Goal: Task Accomplishment & Management: Manage account settings

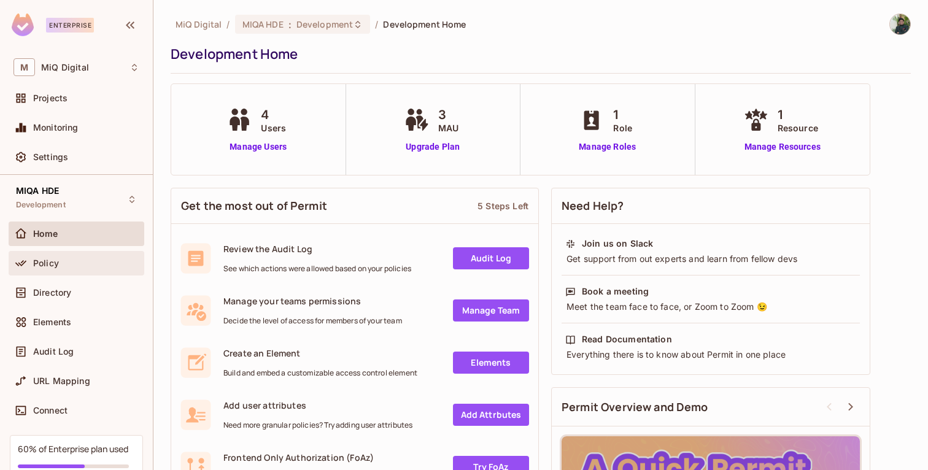
click at [68, 264] on div "Policy" at bounding box center [86, 263] width 106 height 10
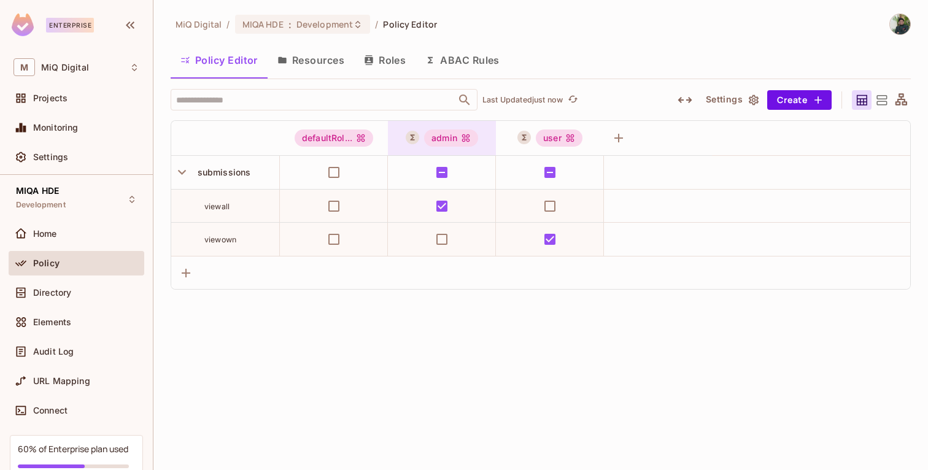
click at [455, 141] on div "admin" at bounding box center [451, 138] width 54 height 17
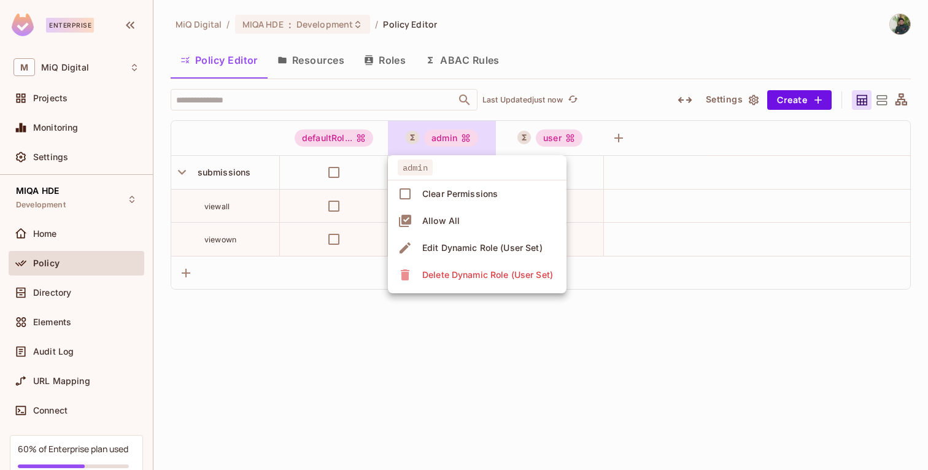
click at [463, 247] on div "Edit Dynamic Role (User Set)" at bounding box center [482, 248] width 120 height 12
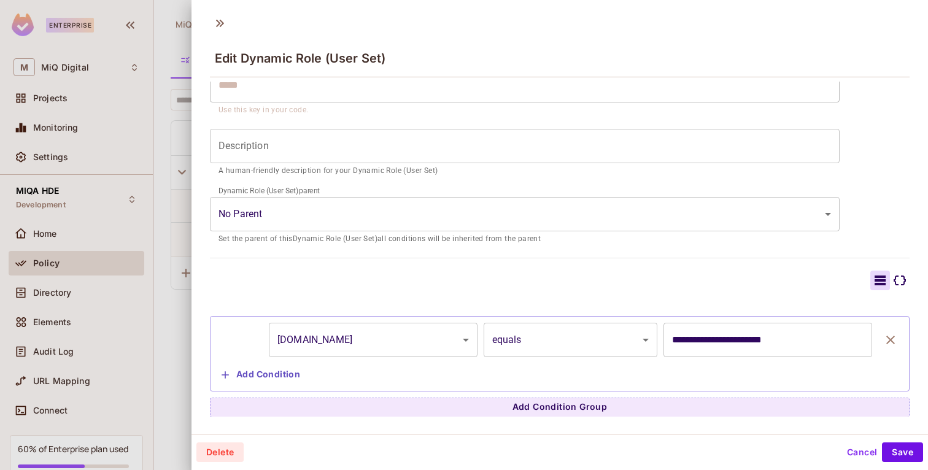
scroll to position [2, 0]
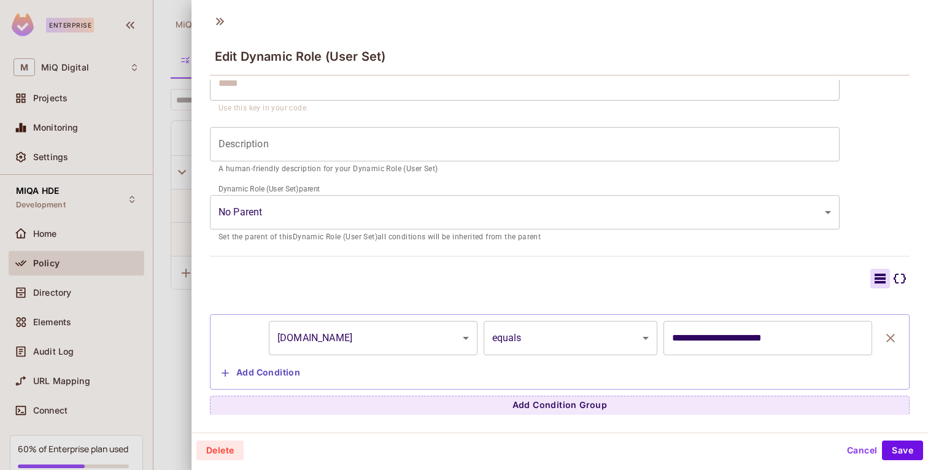
click at [708, 335] on input "**********" at bounding box center [768, 338] width 209 height 34
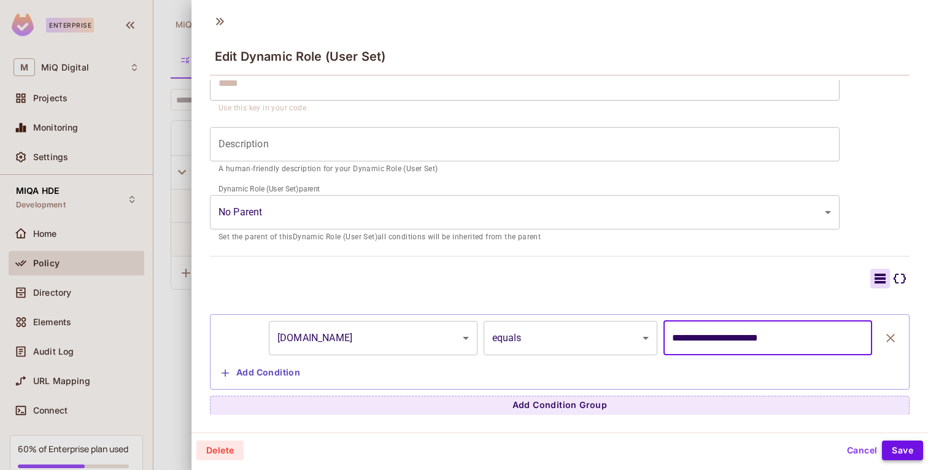
type input "**********"
click at [903, 447] on button "Save" at bounding box center [902, 451] width 41 height 20
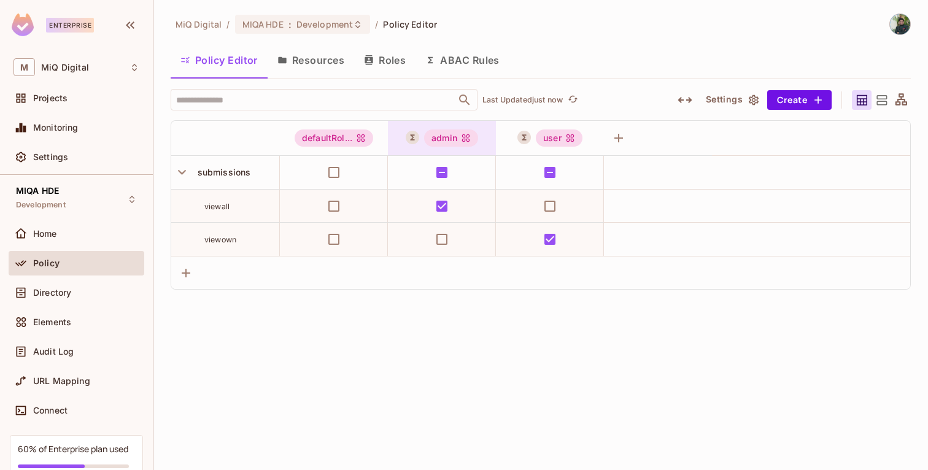
click at [446, 138] on div "admin" at bounding box center [451, 138] width 54 height 17
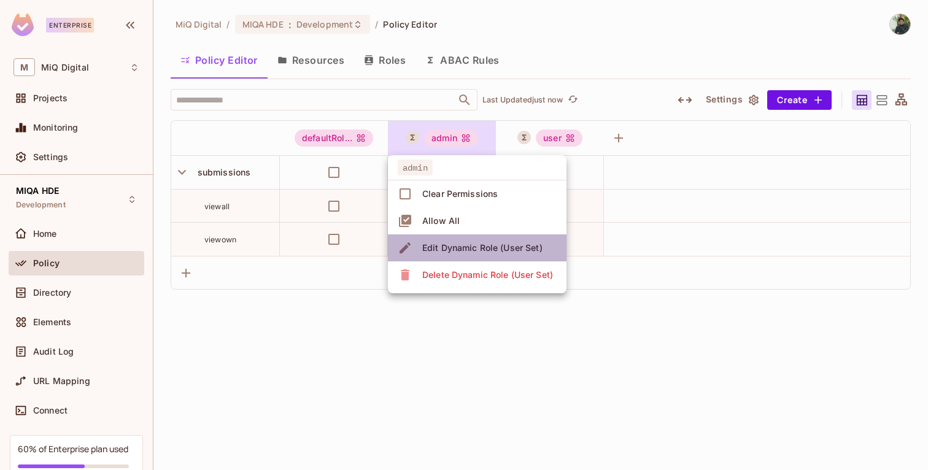
click at [490, 247] on div "Edit Dynamic Role (User Set)" at bounding box center [482, 248] width 120 height 12
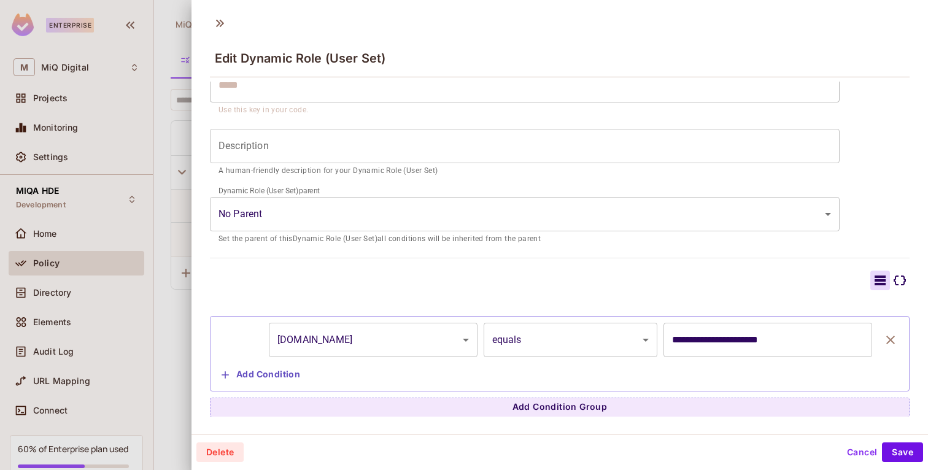
scroll to position [2, 0]
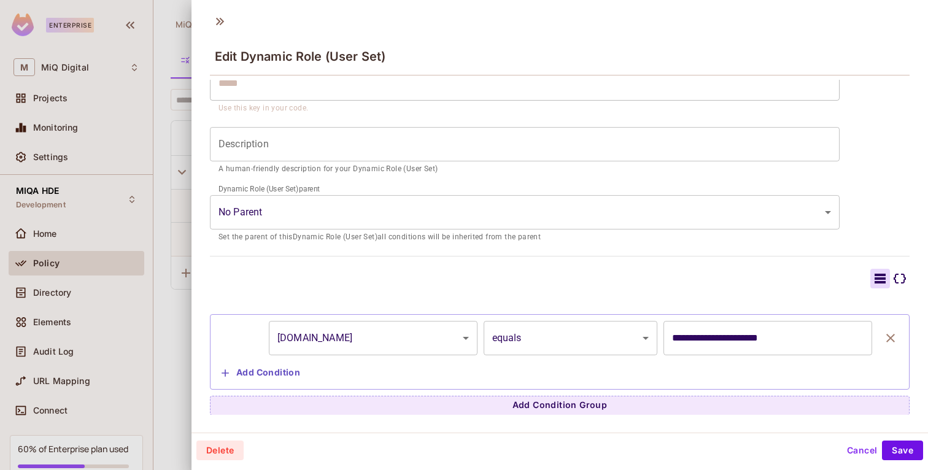
click at [859, 450] on button "Cancel" at bounding box center [862, 451] width 40 height 20
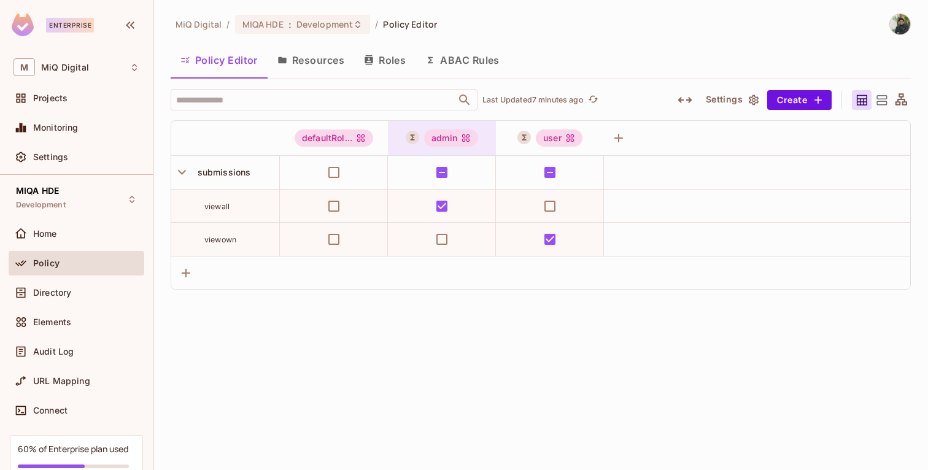
click at [454, 141] on div "admin" at bounding box center [451, 138] width 54 height 17
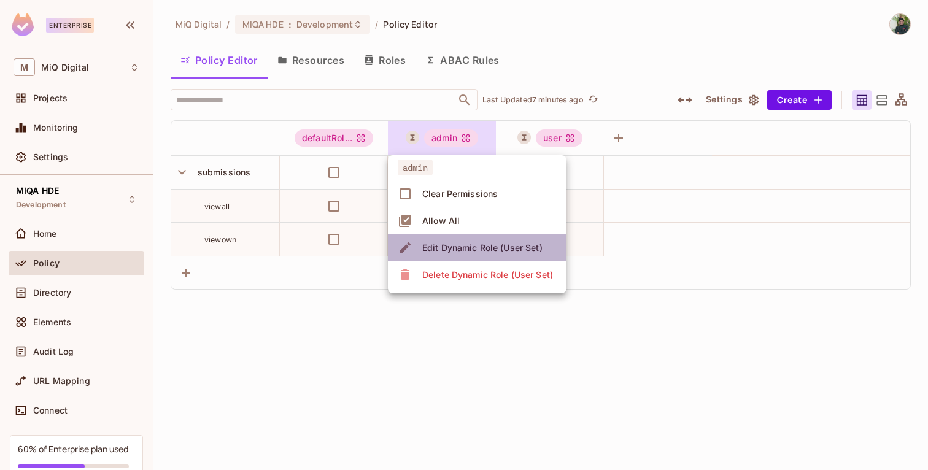
click at [458, 250] on div "Edit Dynamic Role (User Set)" at bounding box center [482, 248] width 120 height 12
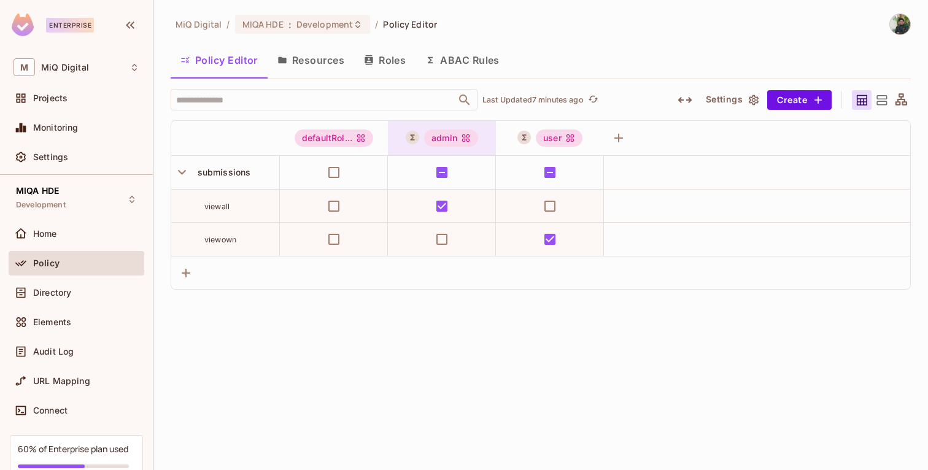
click at [451, 138] on div "admin" at bounding box center [451, 138] width 54 height 17
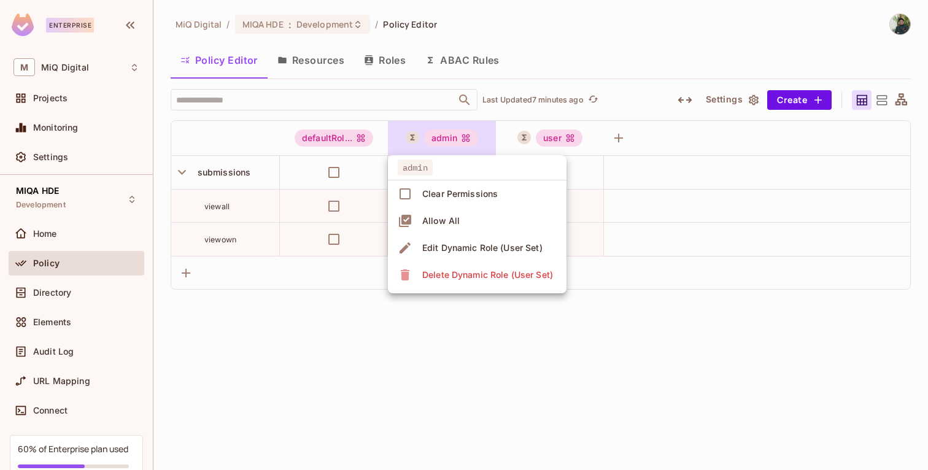
click at [446, 245] on div "Edit Dynamic Role (User Set)" at bounding box center [482, 248] width 120 height 12
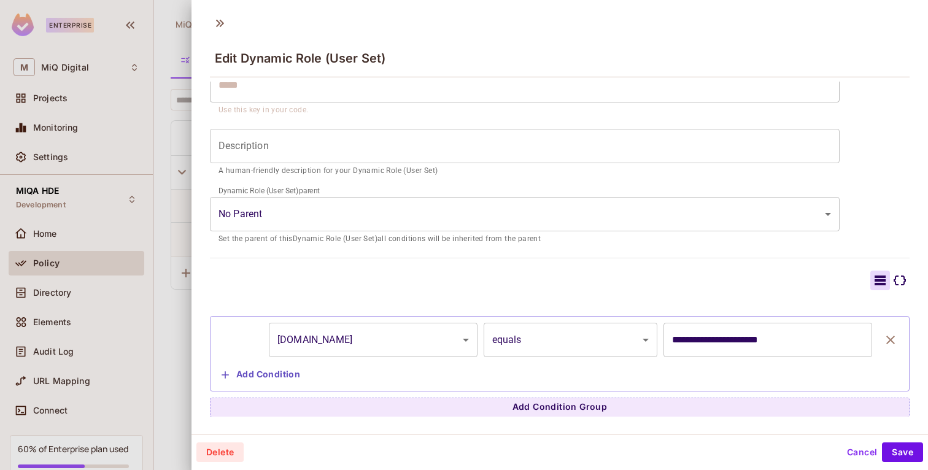
scroll to position [109, 0]
click at [707, 341] on input "**********" at bounding box center [768, 340] width 209 height 34
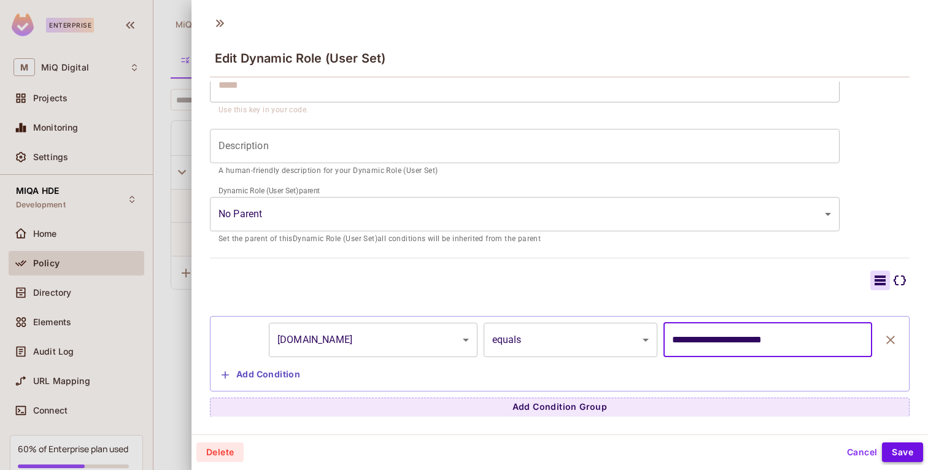
type input "**********"
click at [907, 452] on button "Save" at bounding box center [902, 453] width 41 height 20
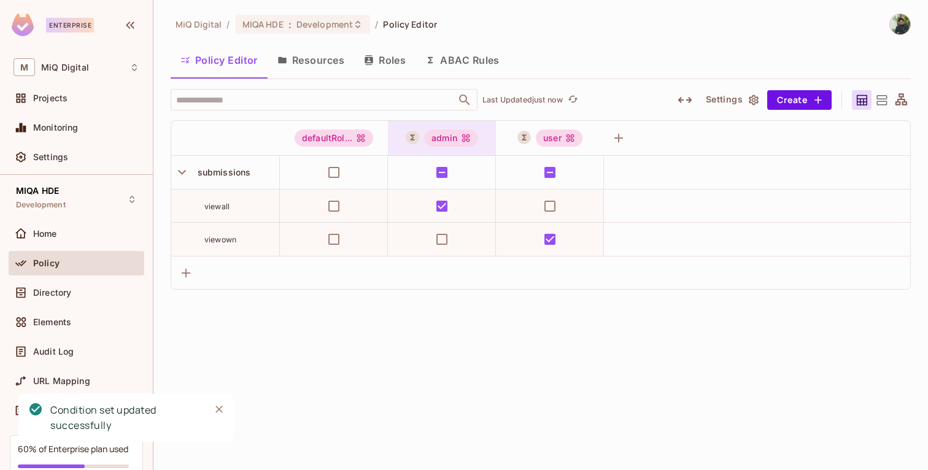
click at [441, 134] on div "admin" at bounding box center [451, 138] width 54 height 17
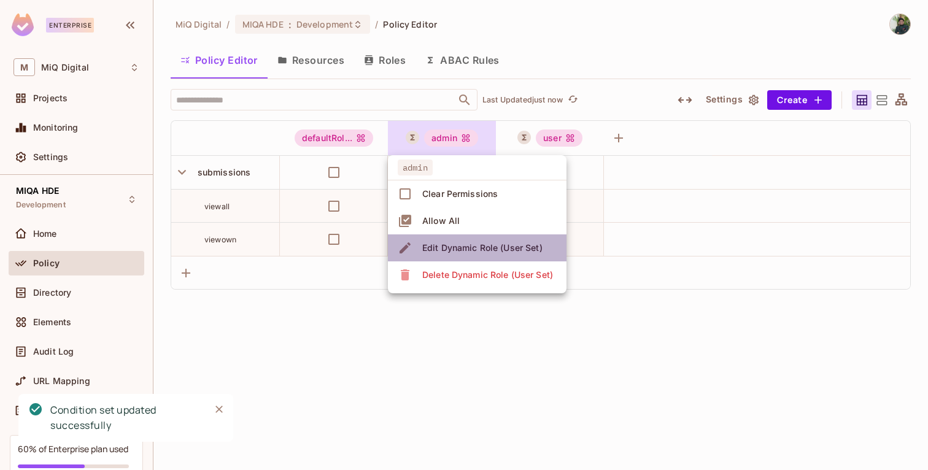
click at [476, 249] on div "Edit Dynamic Role (User Set)" at bounding box center [482, 248] width 120 height 12
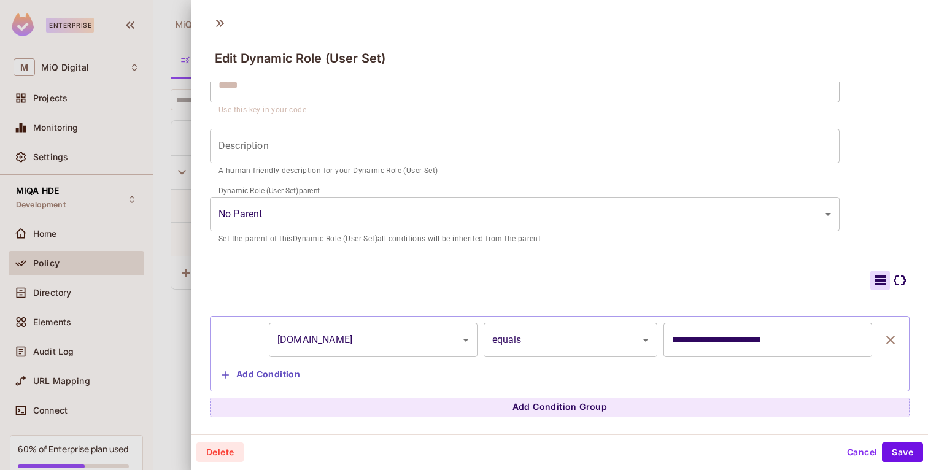
scroll to position [0, 0]
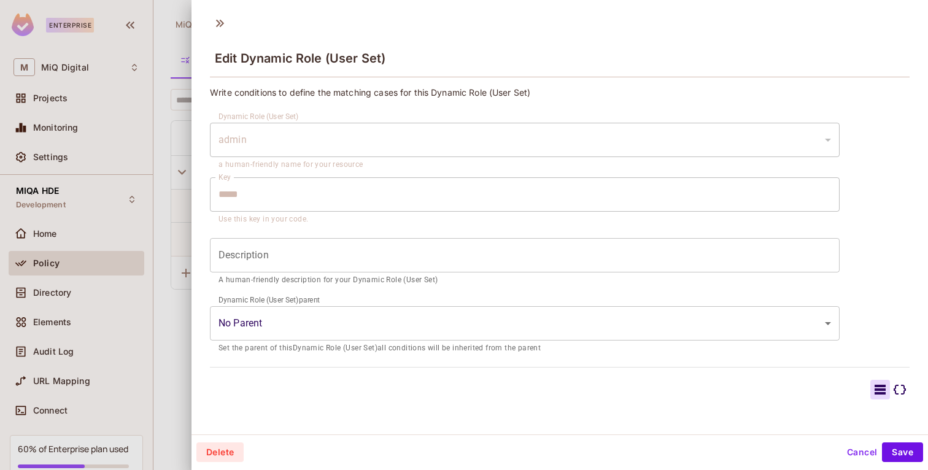
click at [862, 456] on button "Cancel" at bounding box center [862, 453] width 40 height 20
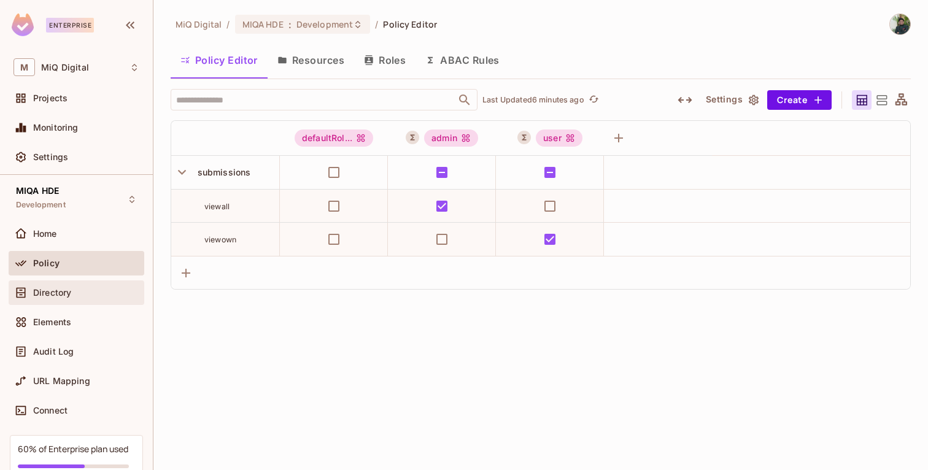
click at [57, 289] on span "Directory" at bounding box center [52, 293] width 38 height 10
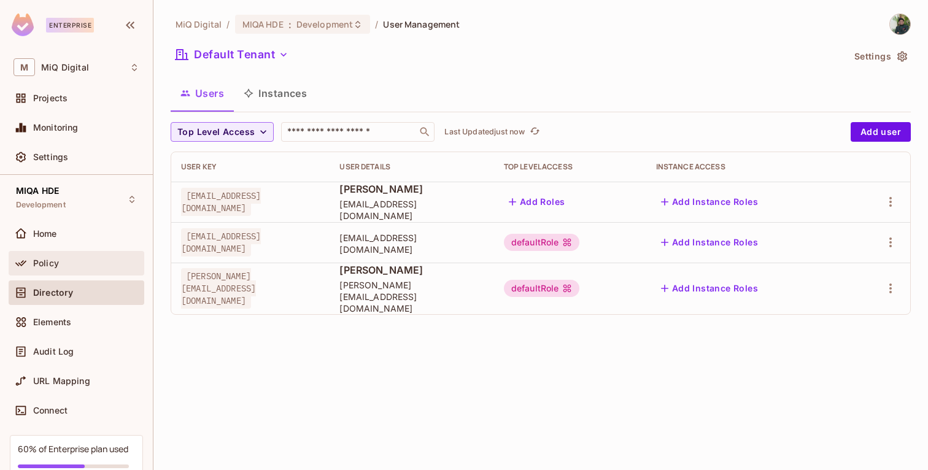
click at [72, 266] on div "Policy" at bounding box center [86, 263] width 106 height 10
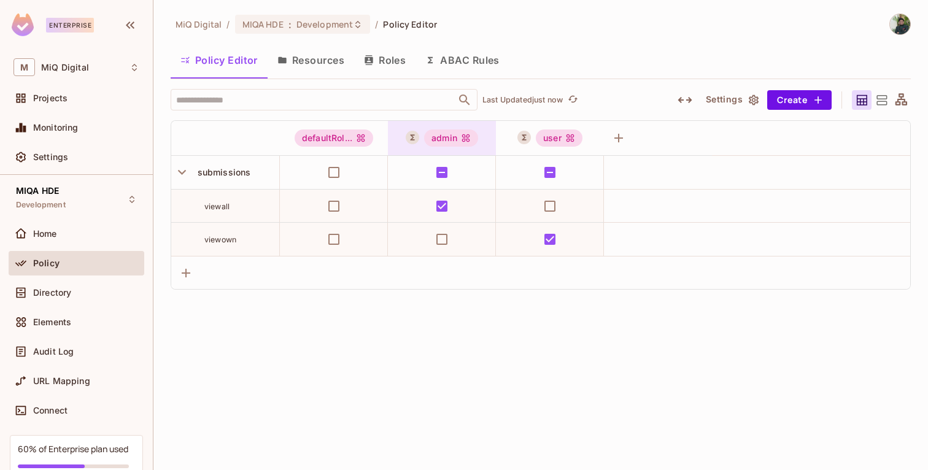
click at [448, 142] on div "admin" at bounding box center [451, 138] width 54 height 17
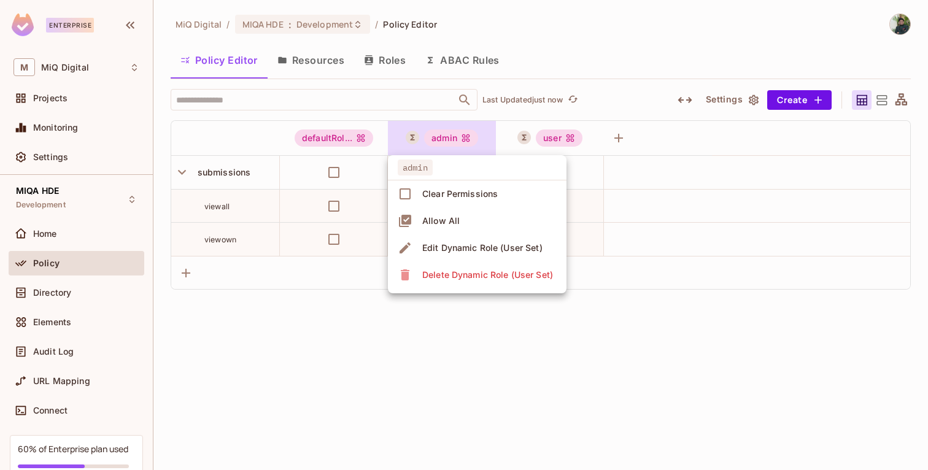
click at [459, 249] on div "Edit Dynamic Role (User Set)" at bounding box center [482, 248] width 120 height 12
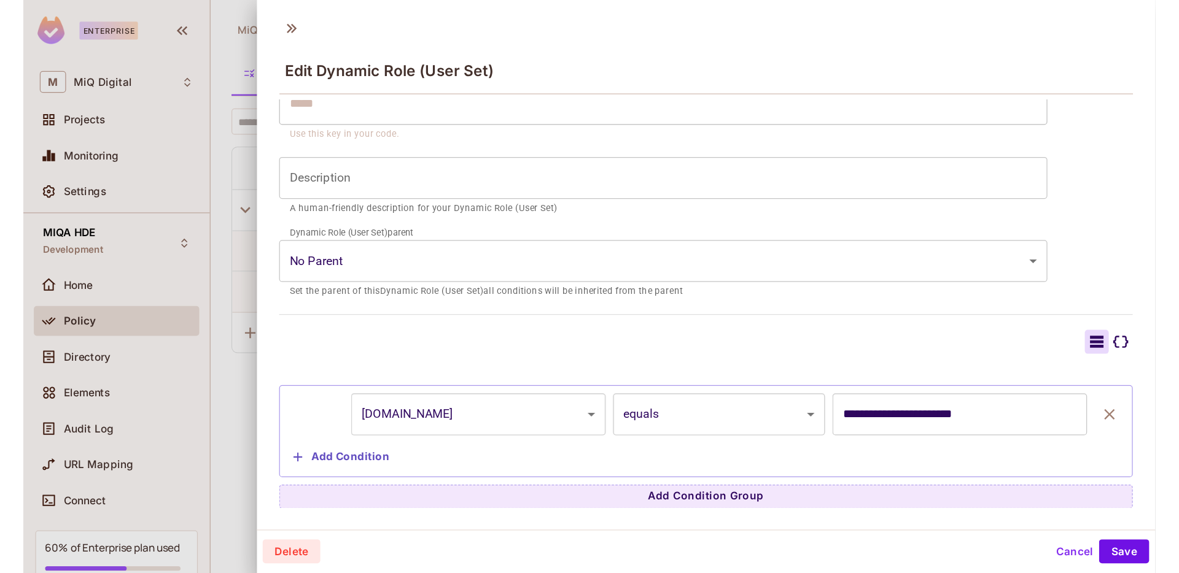
scroll to position [2, 0]
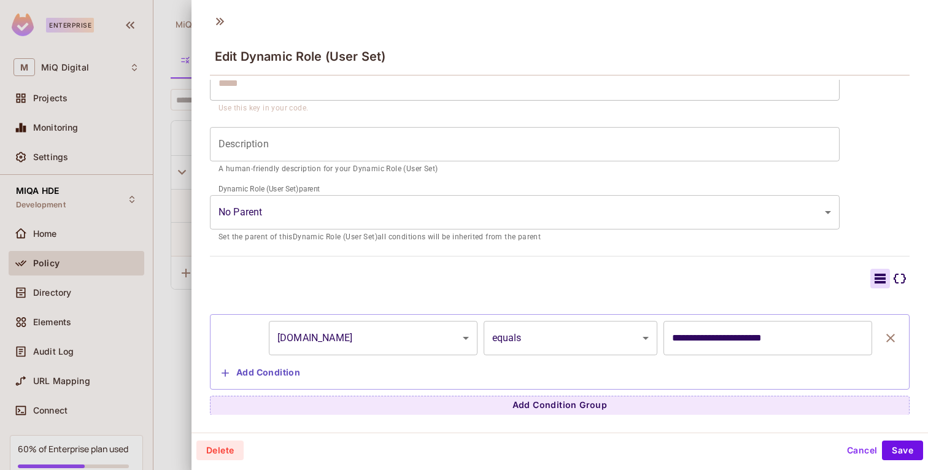
click at [859, 443] on button "Cancel" at bounding box center [862, 451] width 40 height 20
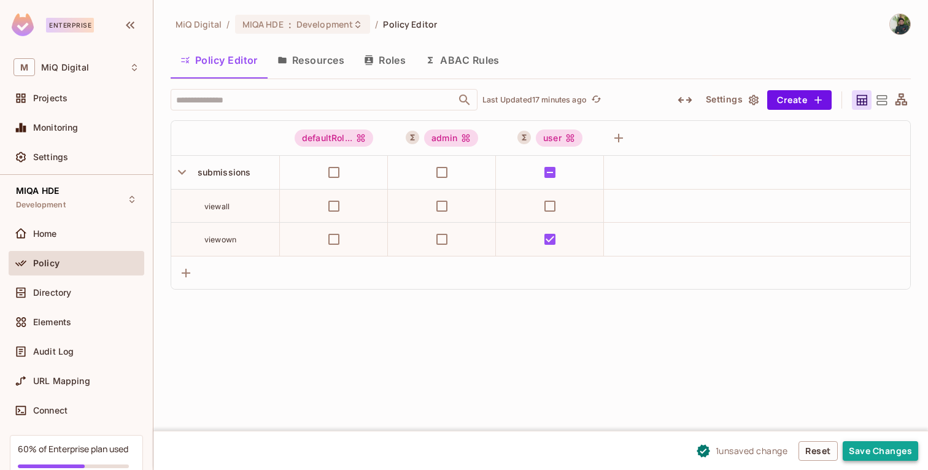
click at [876, 452] on button "Save Changes" at bounding box center [881, 451] width 76 height 20
click at [879, 452] on button "Save Changes" at bounding box center [881, 451] width 76 height 20
